Goal: Task Accomplishment & Management: Complete application form

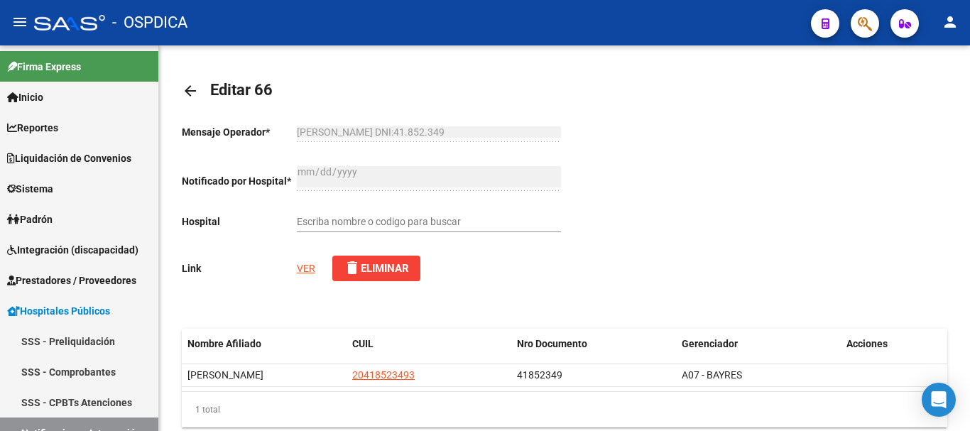
type input ""HOSPITAL ZONAL GENERAL DE AGUDOS ""SIMPLEMENTE EVITA""""
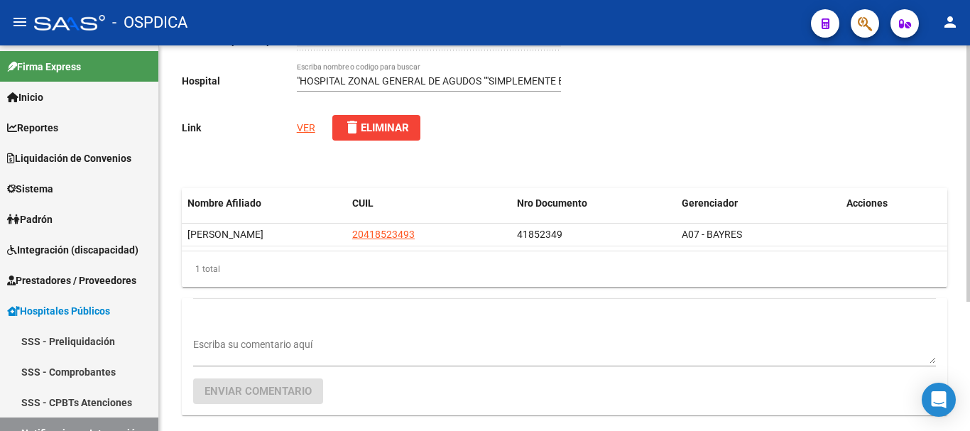
scroll to position [142, 0]
click at [305, 131] on link "VER" at bounding box center [306, 126] width 18 height 11
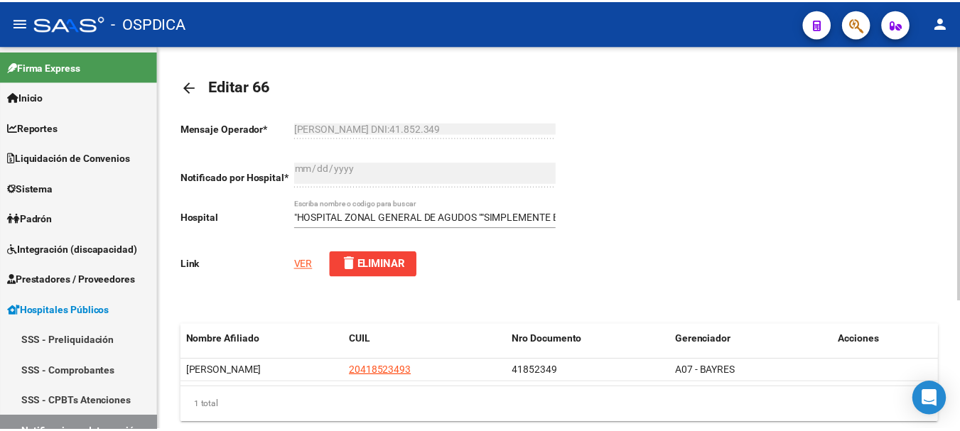
scroll to position [0, 0]
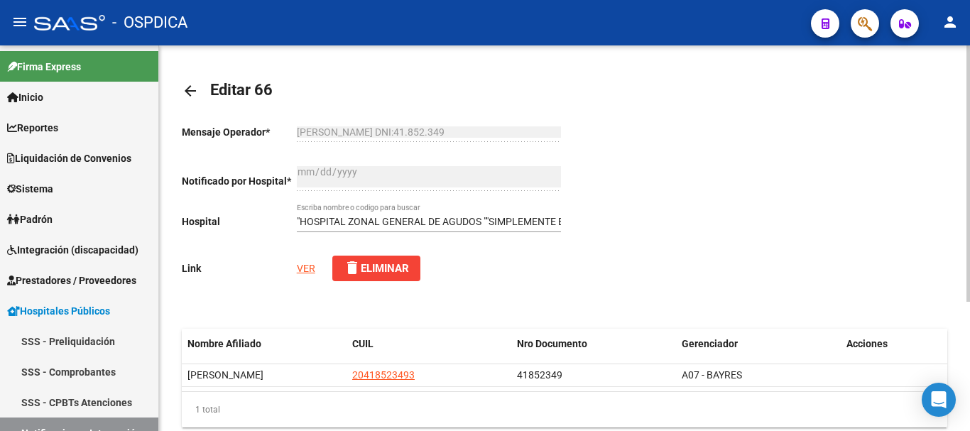
click at [186, 93] on mat-icon "arrow_back" at bounding box center [190, 90] width 17 height 17
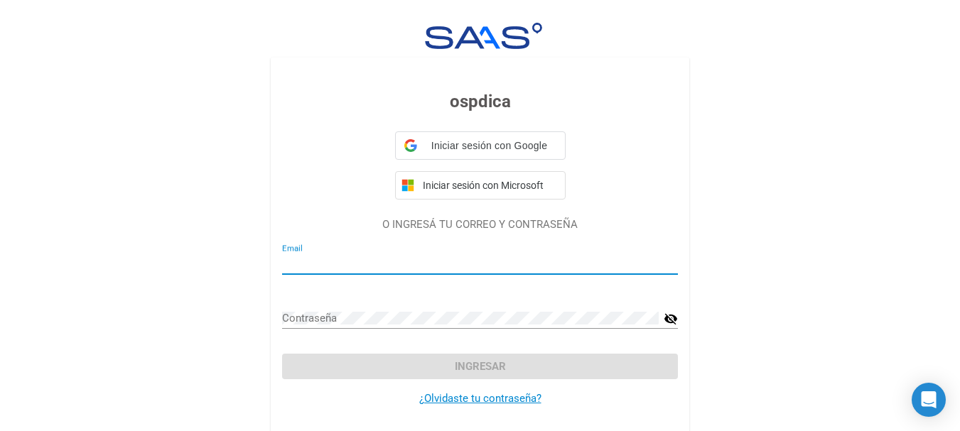
type input "[EMAIL_ADDRESS][DOMAIN_NAME]"
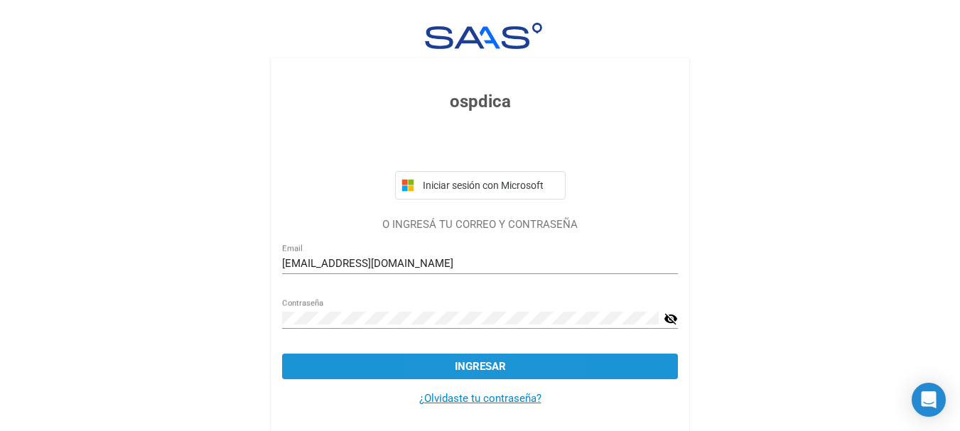
click at [451, 366] on button "Ingresar" at bounding box center [480, 367] width 396 height 26
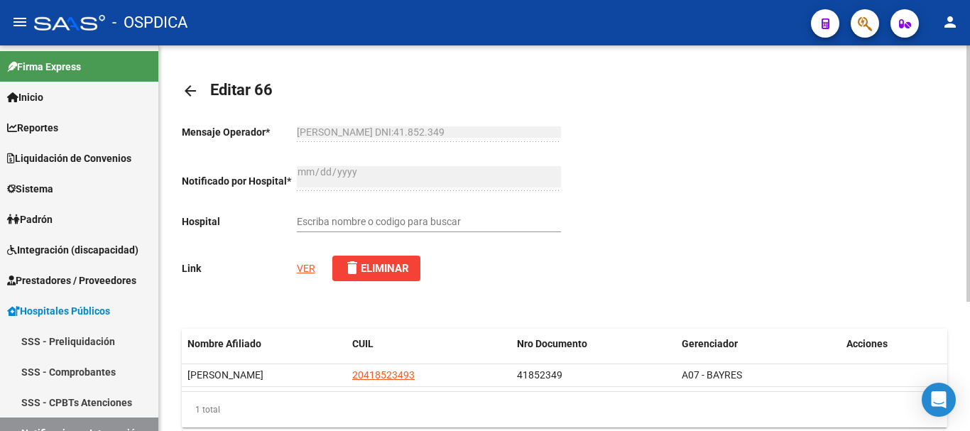
type input ""HOSPITAL ZONAL GENERAL DE AGUDOS ""SIMPLEMENTE EVITA""""
click at [305, 268] on link "VER" at bounding box center [306, 268] width 18 height 11
click at [197, 87] on mat-icon "arrow_back" at bounding box center [190, 90] width 17 height 17
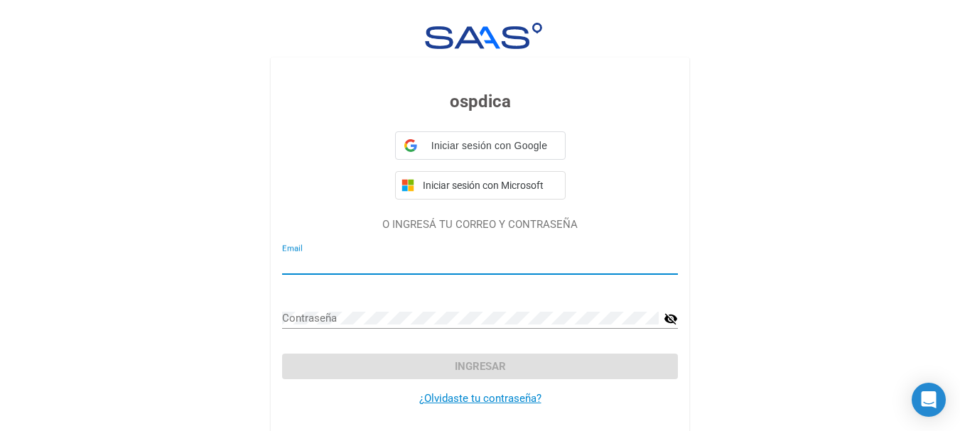
type input "[EMAIL_ADDRESS][DOMAIN_NAME]"
